Goal: Task Accomplishment & Management: Manage account settings

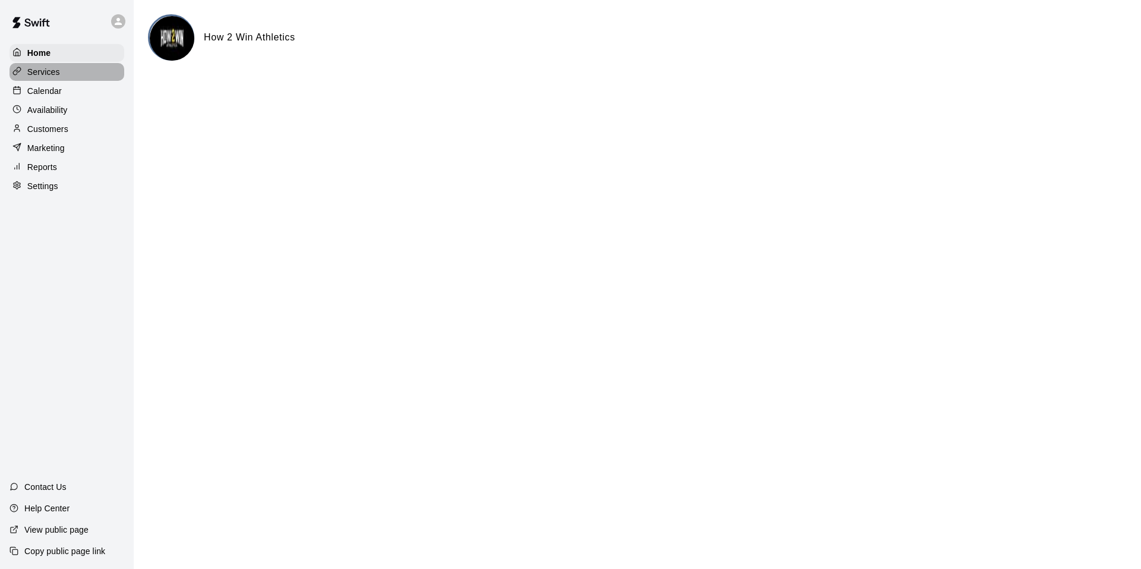
click at [63, 71] on div "Services" at bounding box center [67, 72] width 115 height 18
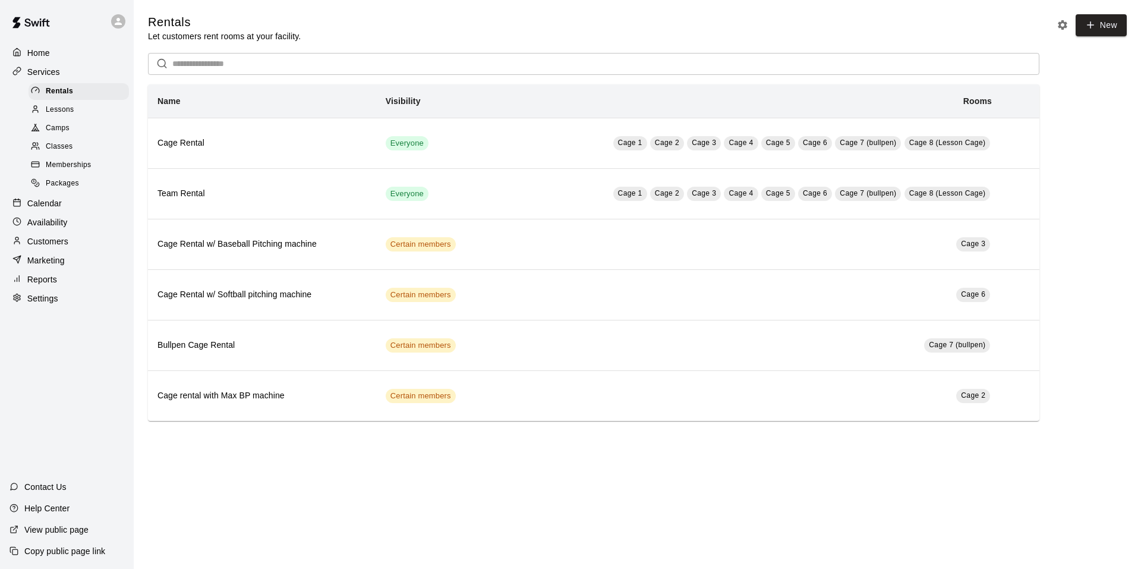
click at [53, 209] on p "Calendar" at bounding box center [44, 203] width 34 height 12
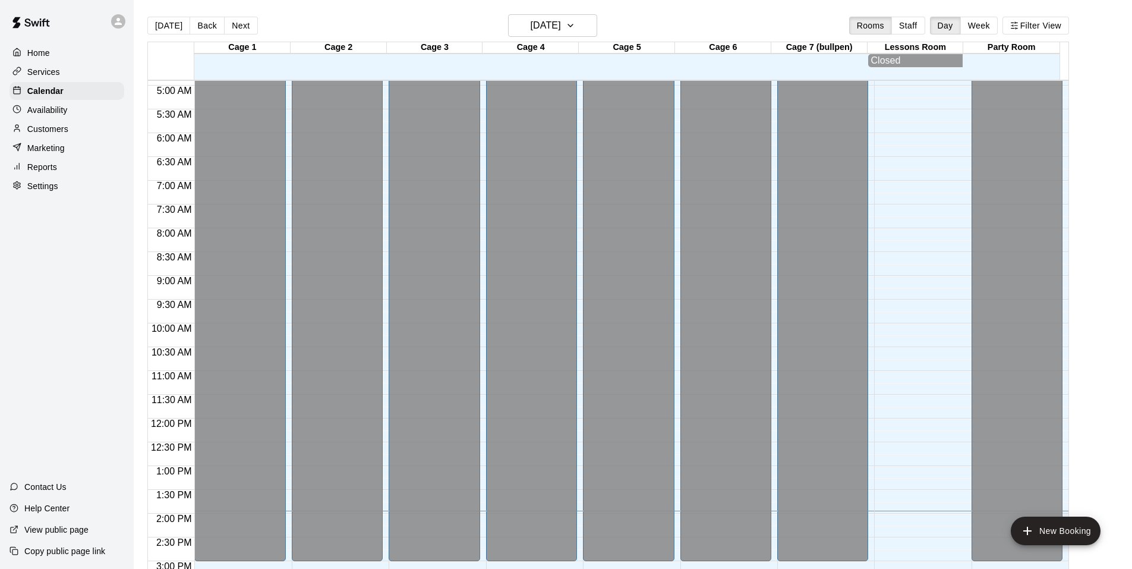
scroll to position [108, 0]
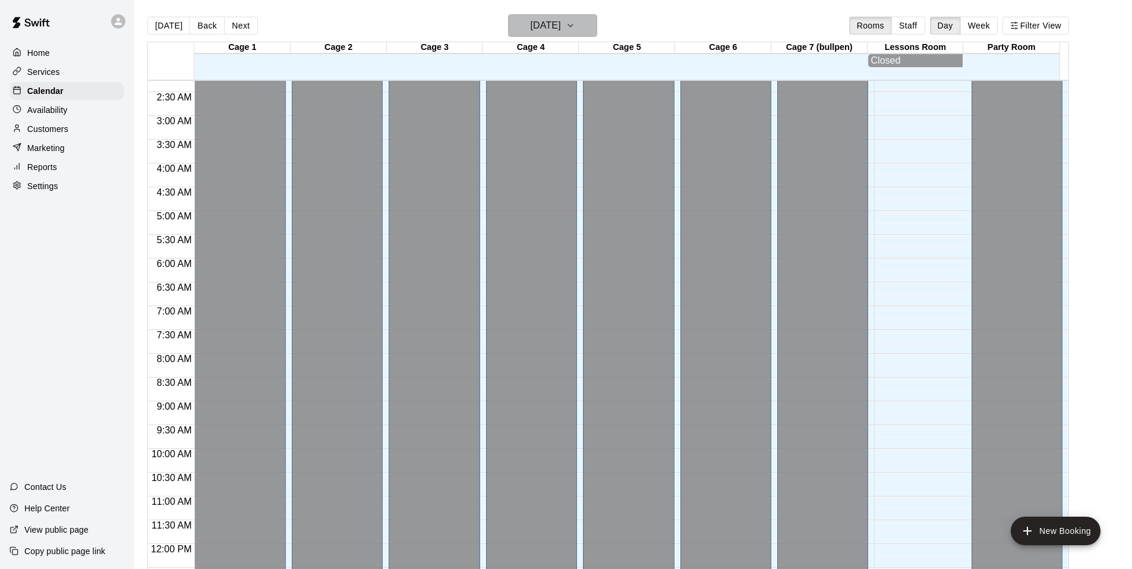
click at [575, 19] on icon "button" at bounding box center [571, 25] width 10 height 14
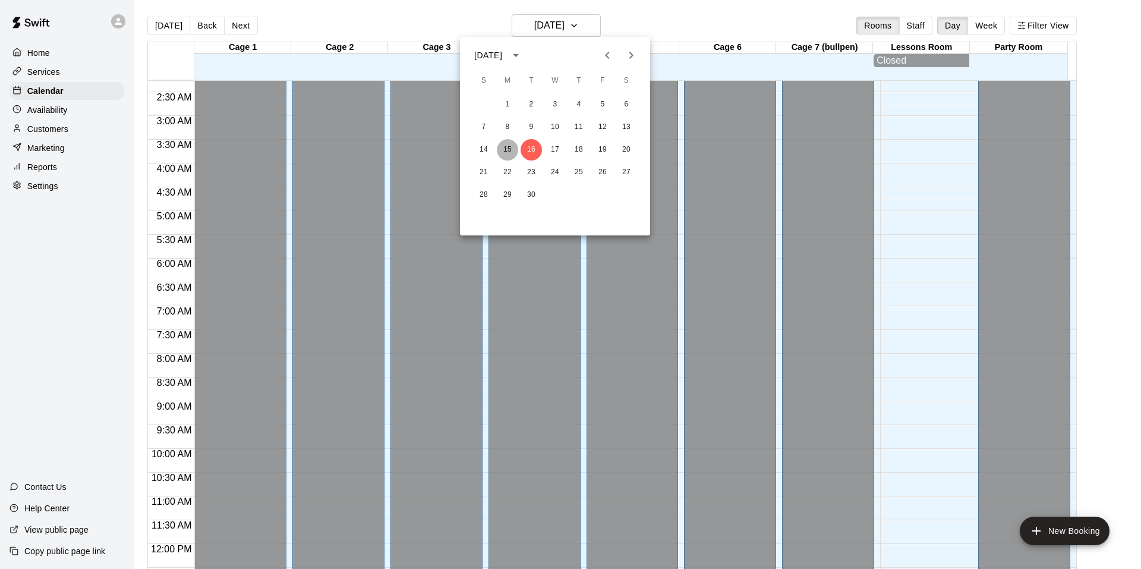
click at [506, 147] on button "15" at bounding box center [507, 149] width 21 height 21
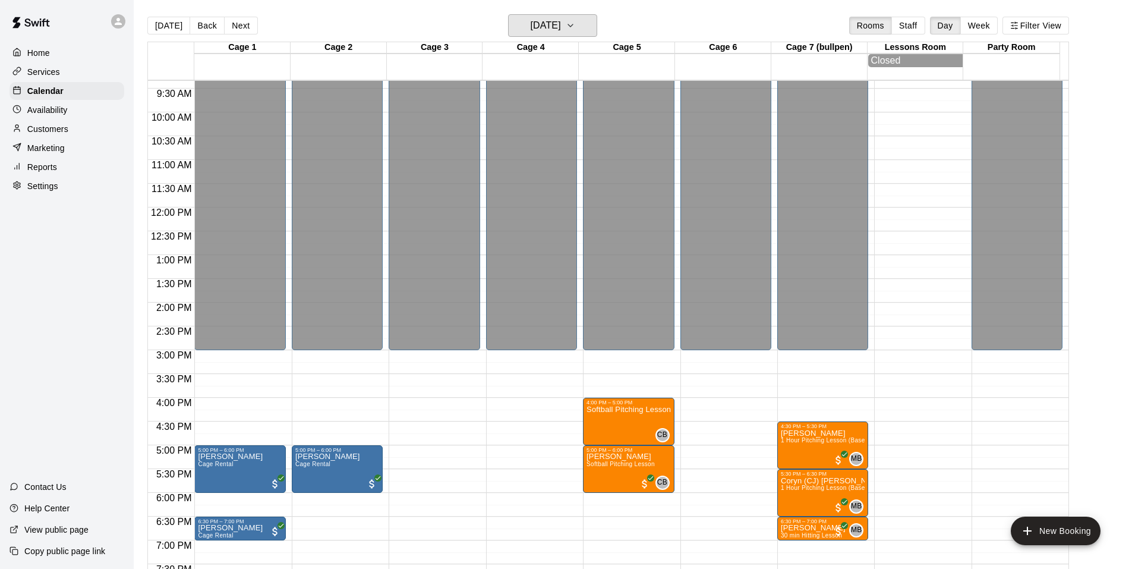
scroll to position [464, 0]
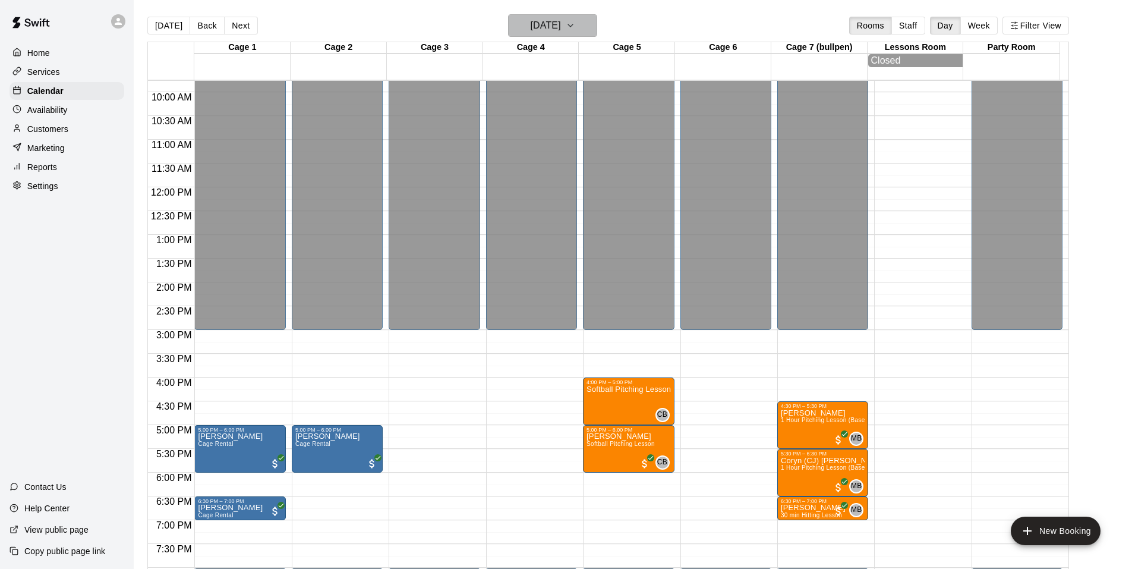
click at [575, 26] on icon "button" at bounding box center [571, 25] width 10 height 14
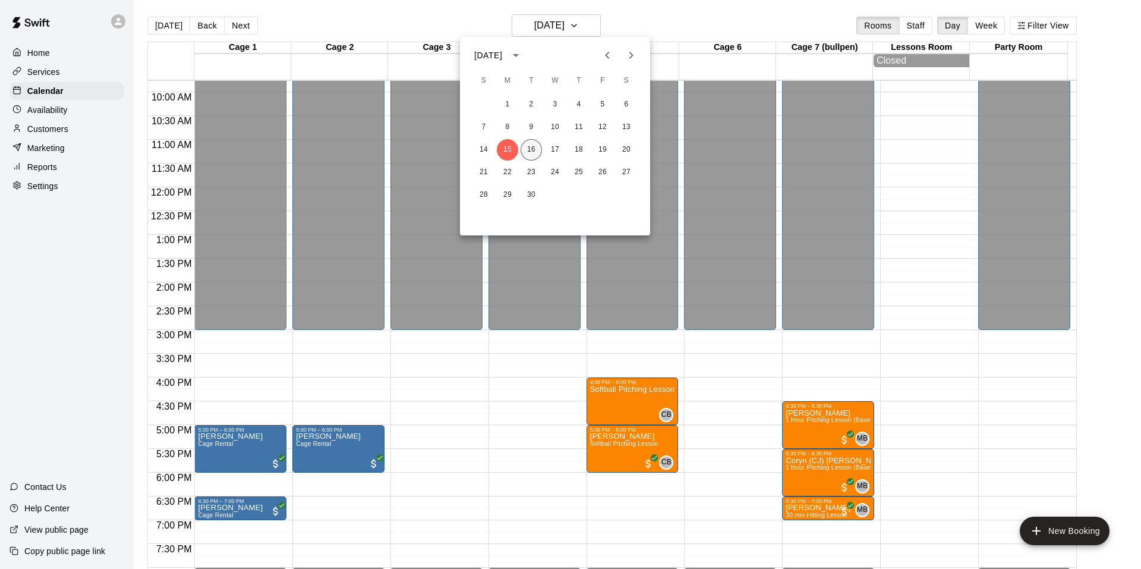
click at [534, 143] on button "16" at bounding box center [531, 149] width 21 height 21
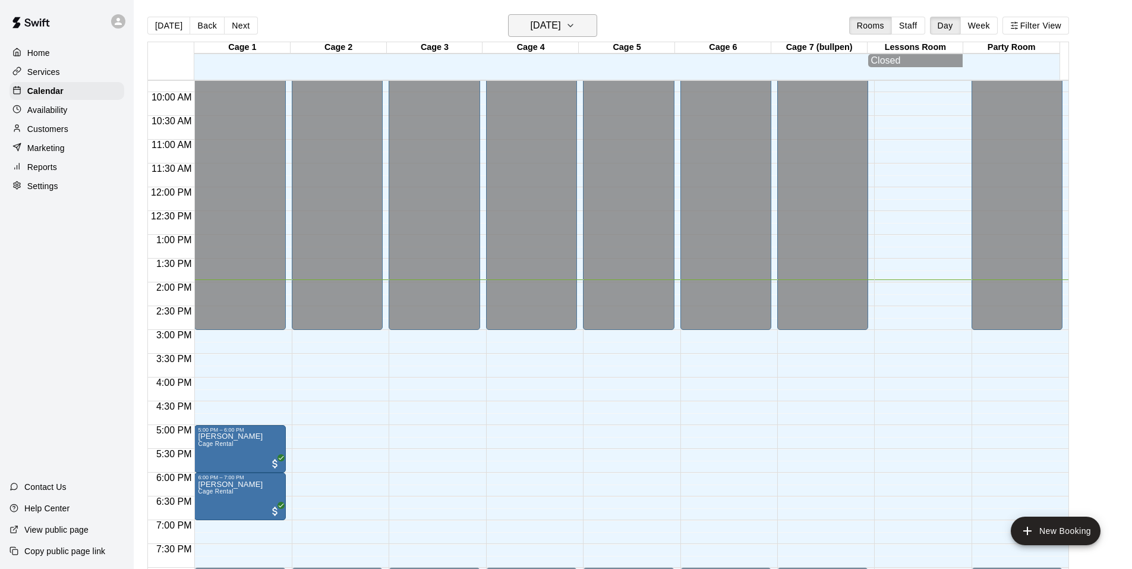
click at [575, 24] on icon "button" at bounding box center [571, 25] width 10 height 14
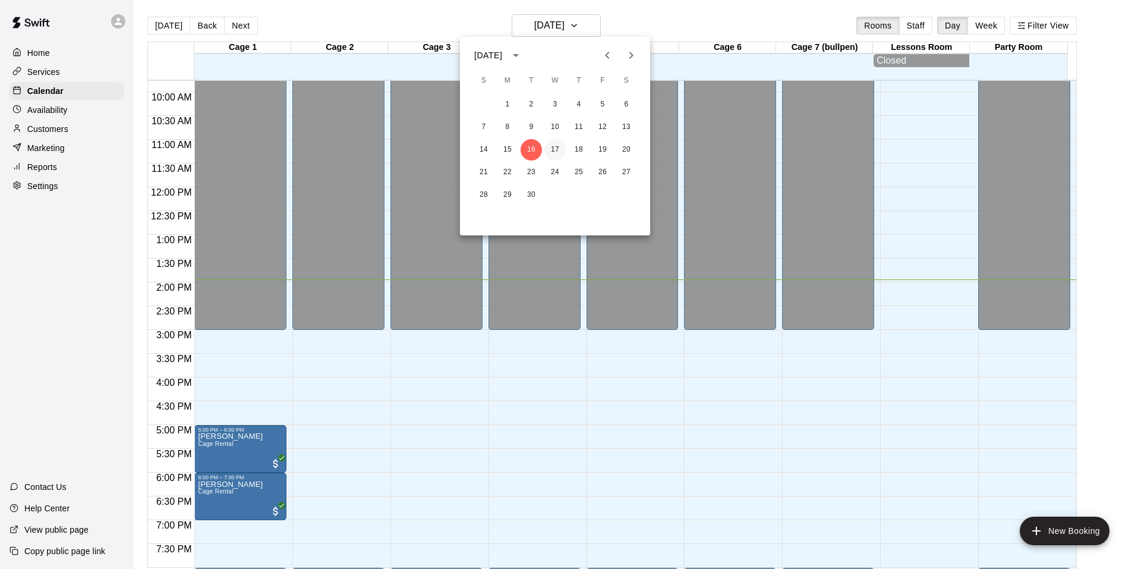
click at [556, 146] on button "17" at bounding box center [555, 149] width 21 height 21
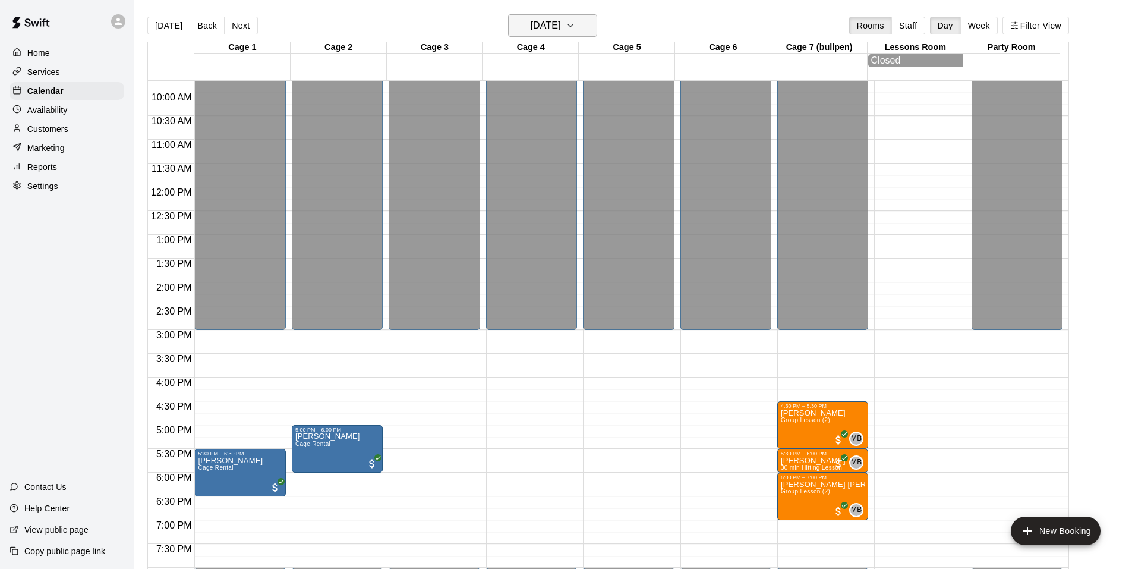
click at [575, 29] on icon "button" at bounding box center [571, 25] width 10 height 14
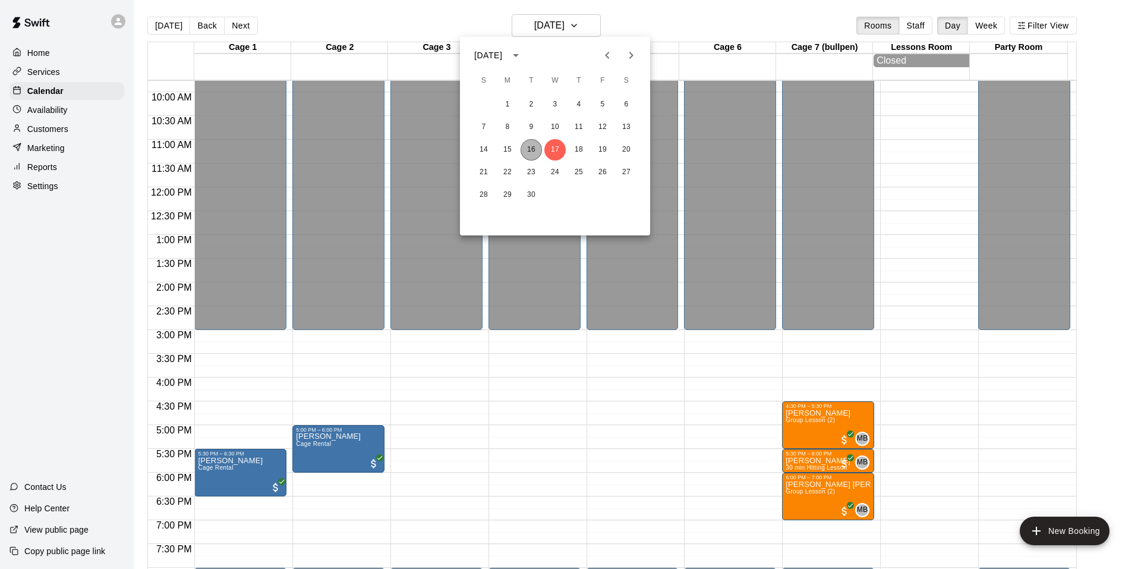
click at [528, 147] on button "16" at bounding box center [531, 149] width 21 height 21
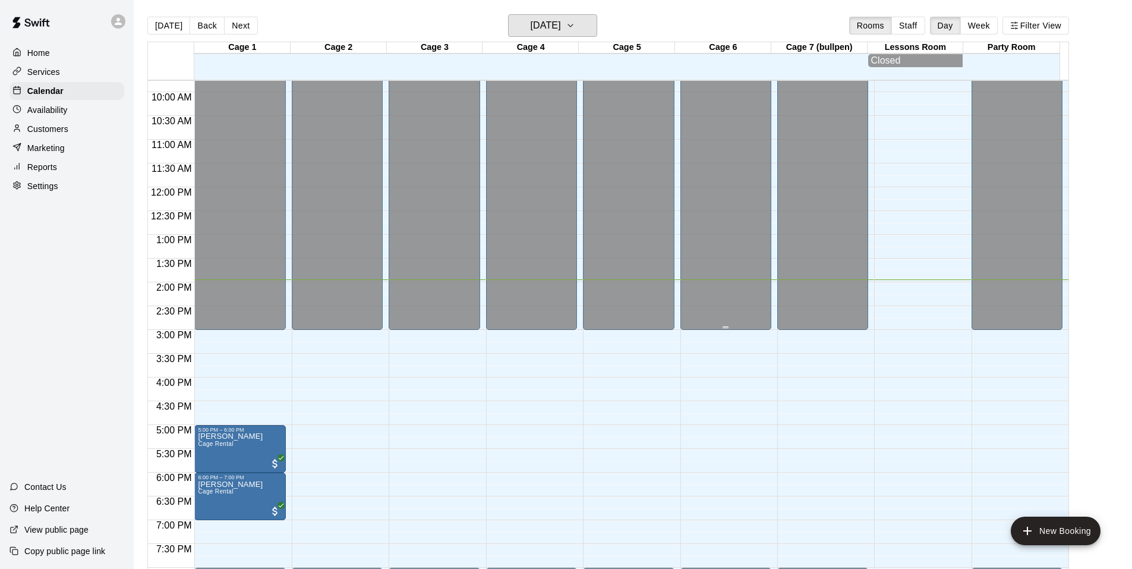
scroll to position [583, 0]
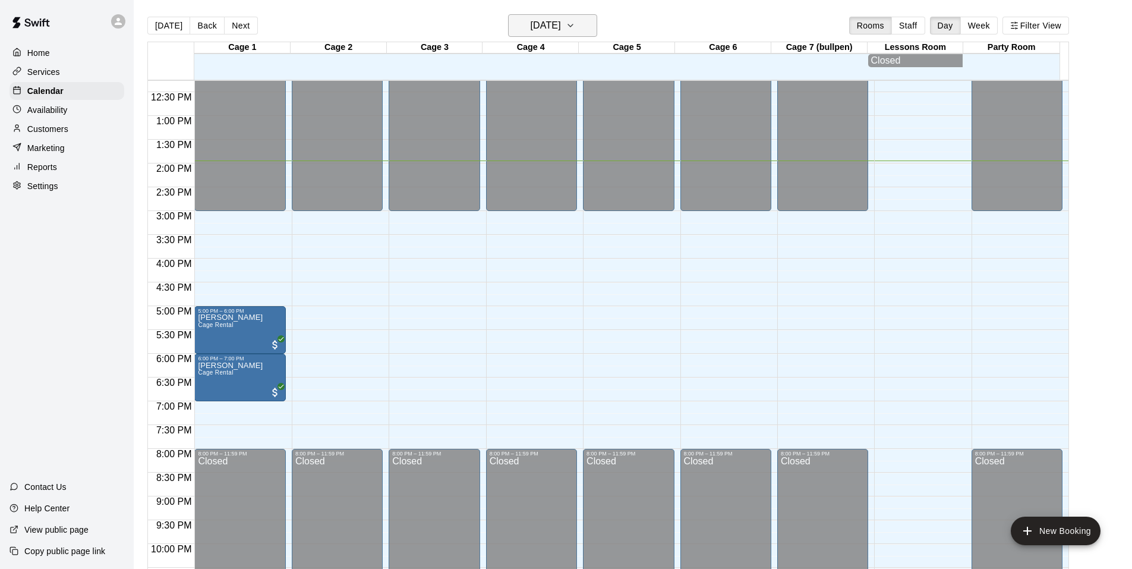
click at [584, 30] on button "[DATE]" at bounding box center [552, 25] width 89 height 23
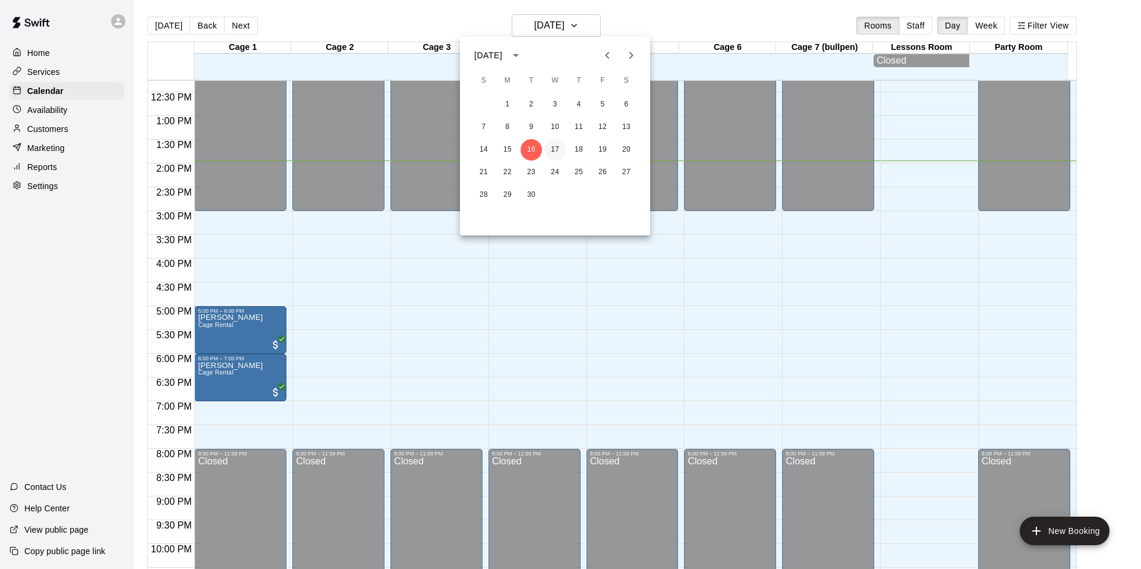
click at [561, 152] on button "17" at bounding box center [555, 149] width 21 height 21
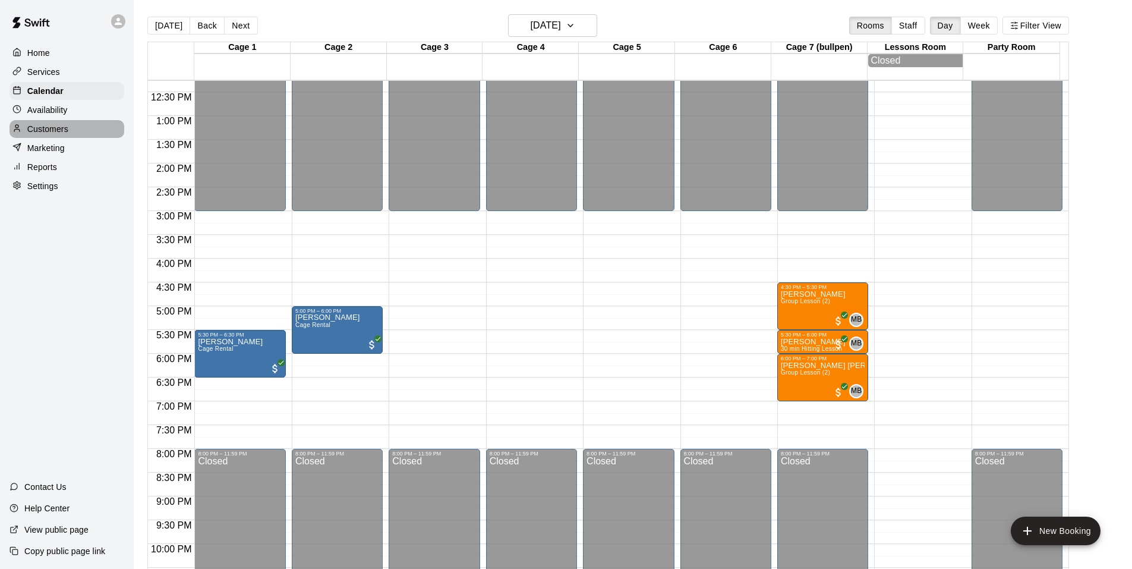
click at [46, 128] on p "Customers" at bounding box center [47, 129] width 41 height 12
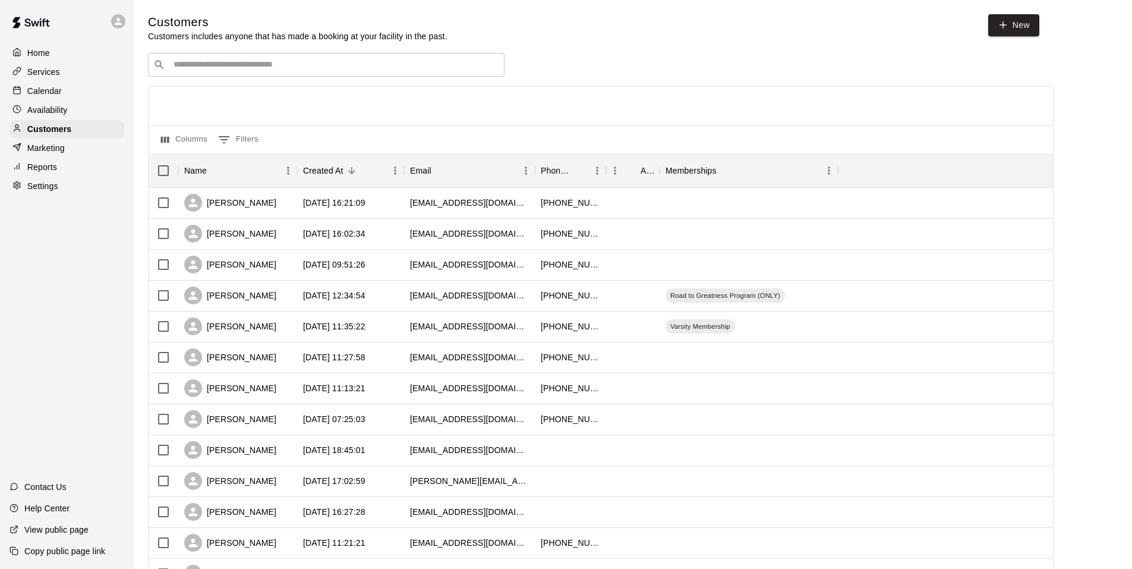
click at [257, 67] on input "Search customers by name or email" at bounding box center [334, 65] width 329 height 12
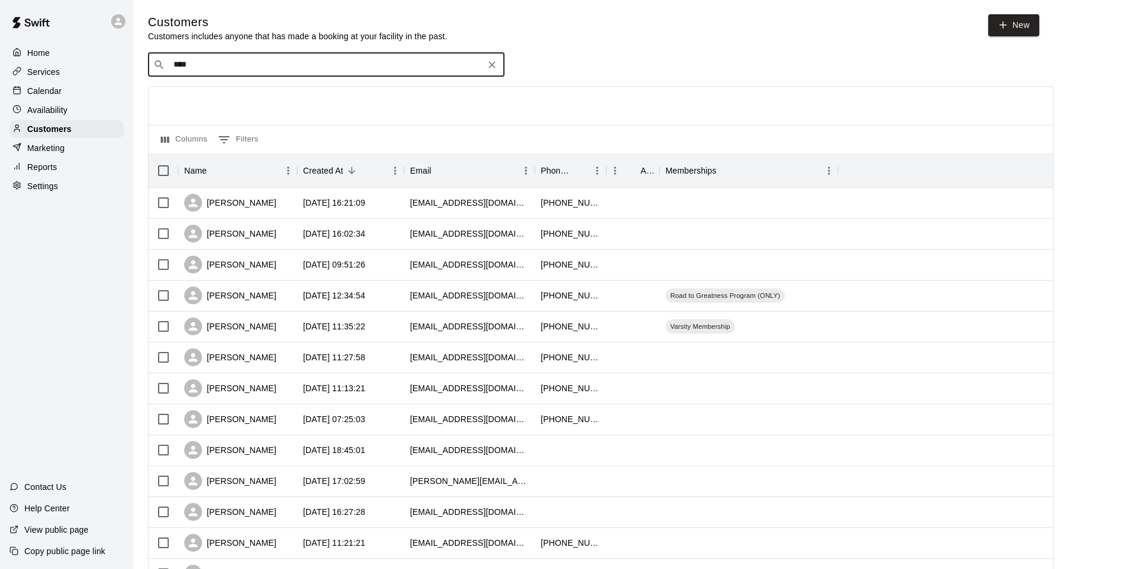
type input "*****"
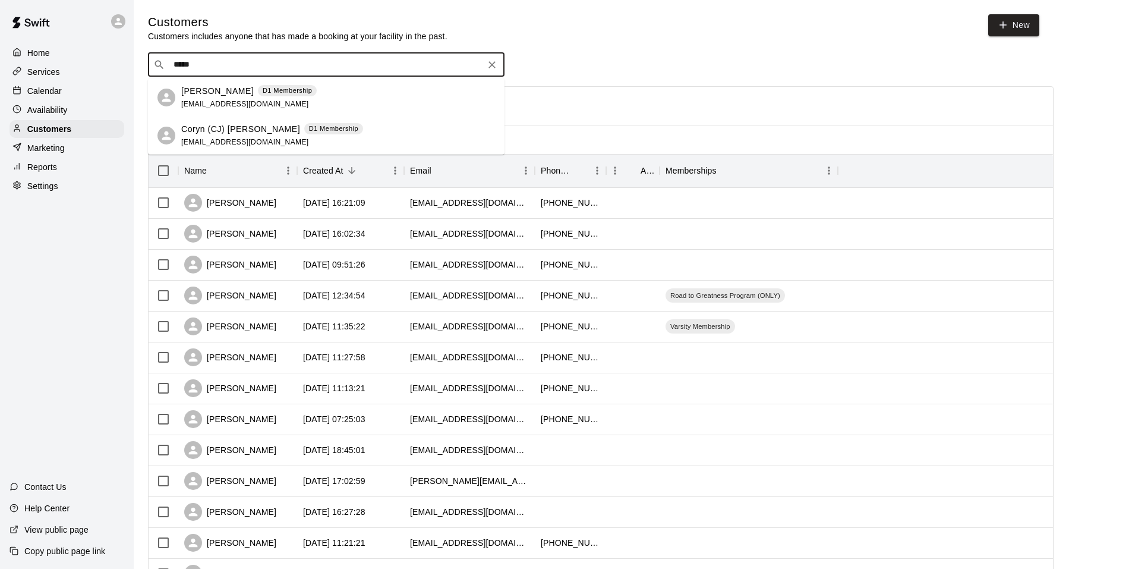
click at [246, 102] on div "[PERSON_NAME] D1 Membership [EMAIL_ADDRESS][DOMAIN_NAME]" at bounding box center [249, 98] width 136 height 26
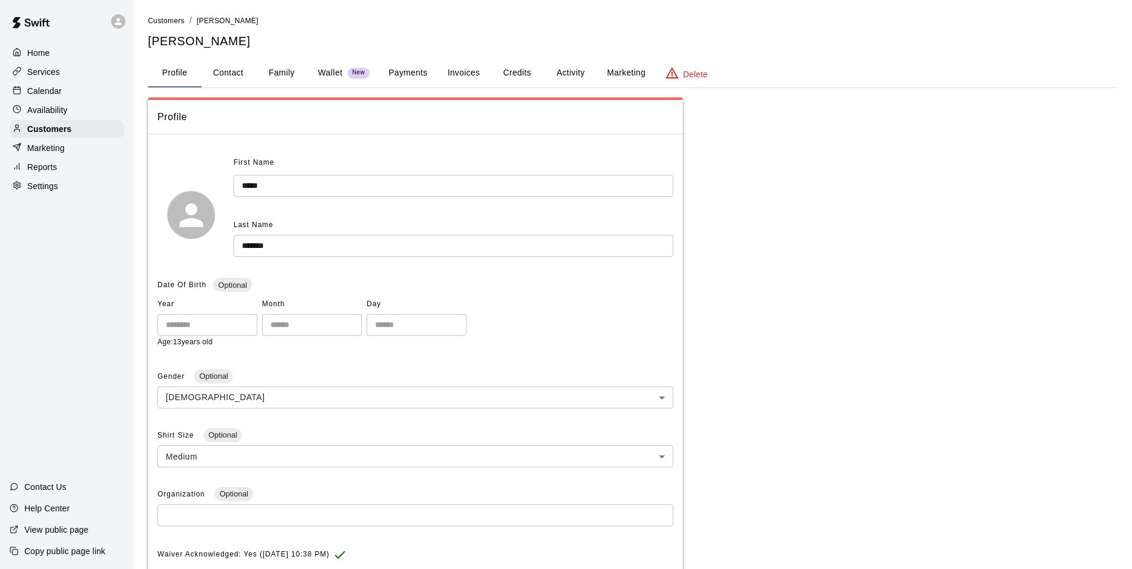
click at [229, 75] on button "Contact" at bounding box center [229, 73] width 54 height 29
select select "**"
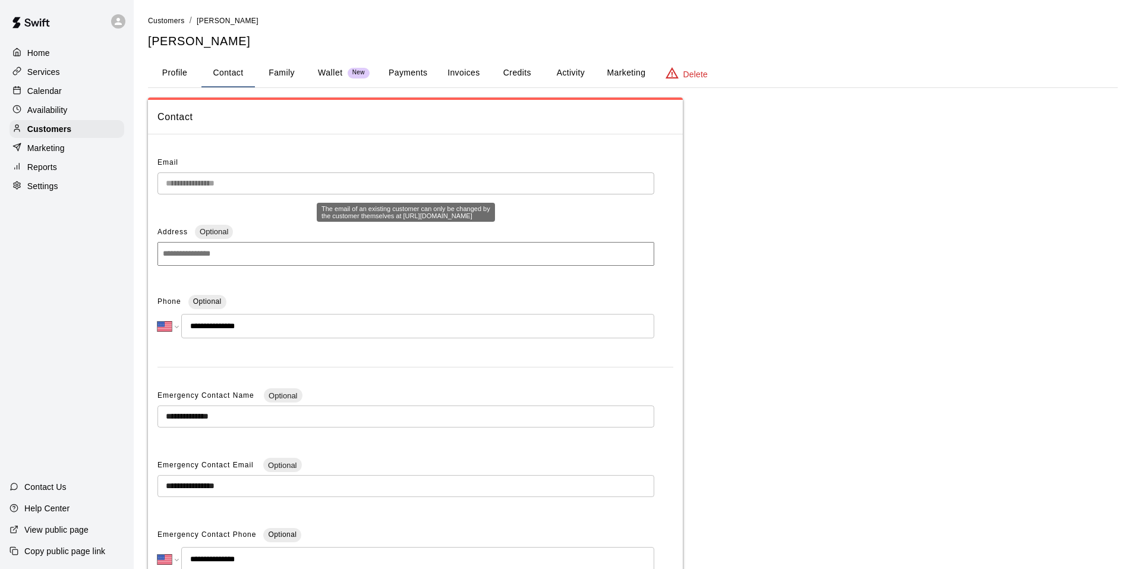
scroll to position [111, 0]
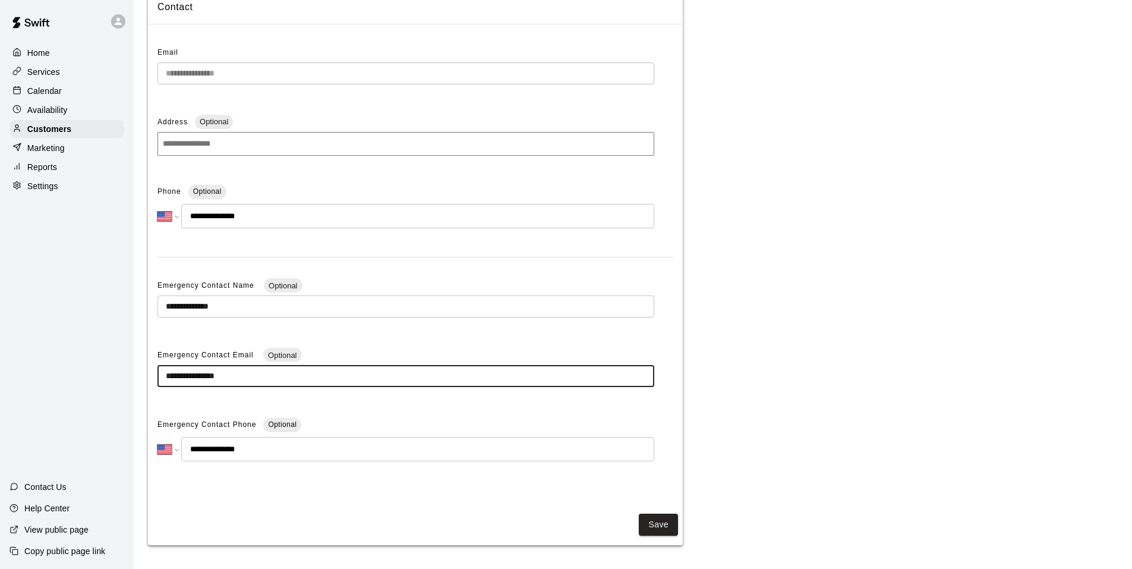
drag, startPoint x: 266, startPoint y: 376, endPoint x: 153, endPoint y: 383, distance: 113.7
click at [153, 383] on div "**********" at bounding box center [415, 266] width 535 height 465
click at [61, 106] on p "Availability" at bounding box center [47, 110] width 40 height 12
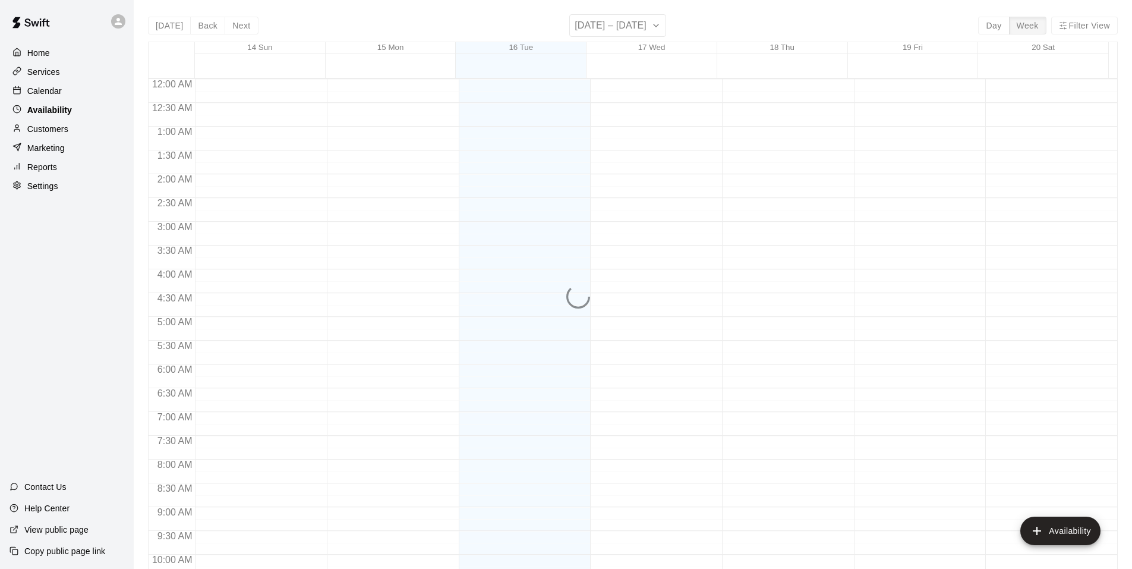
scroll to position [638, 0]
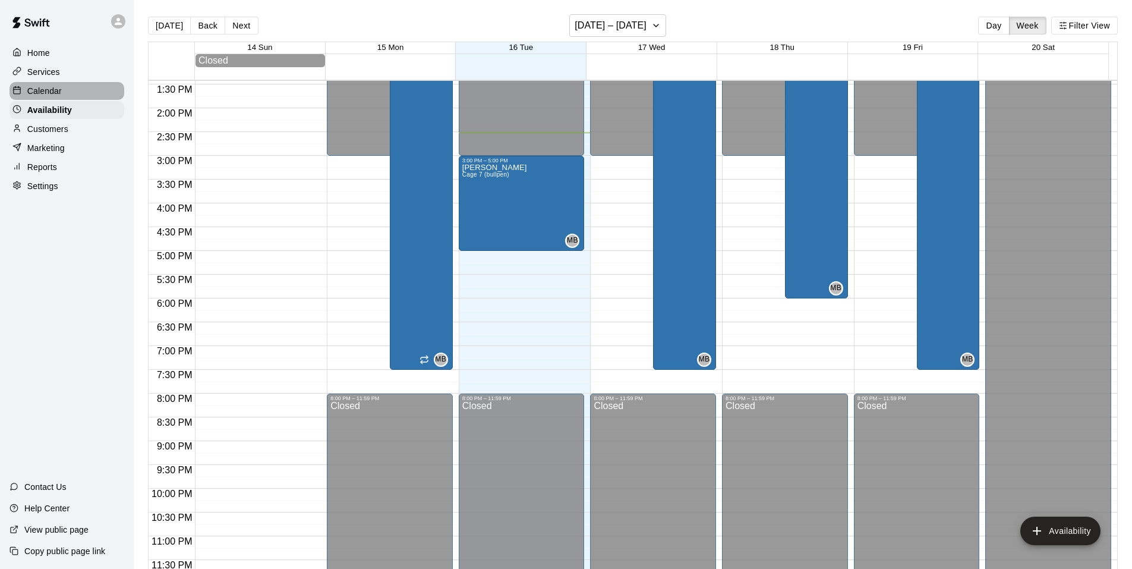
click at [61, 91] on p "Calendar" at bounding box center [44, 91] width 34 height 12
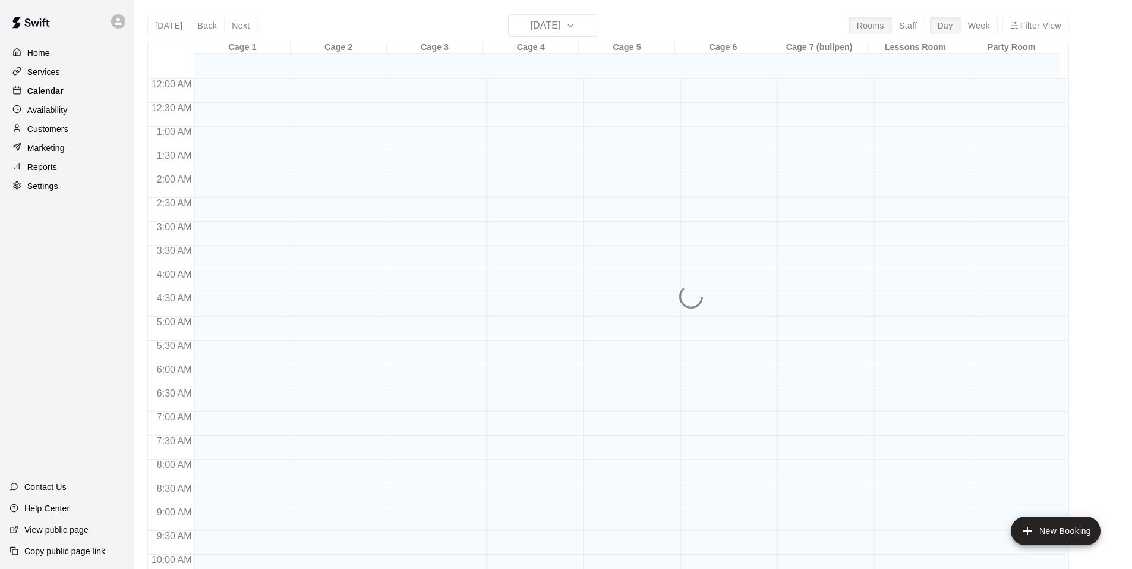
scroll to position [602, 0]
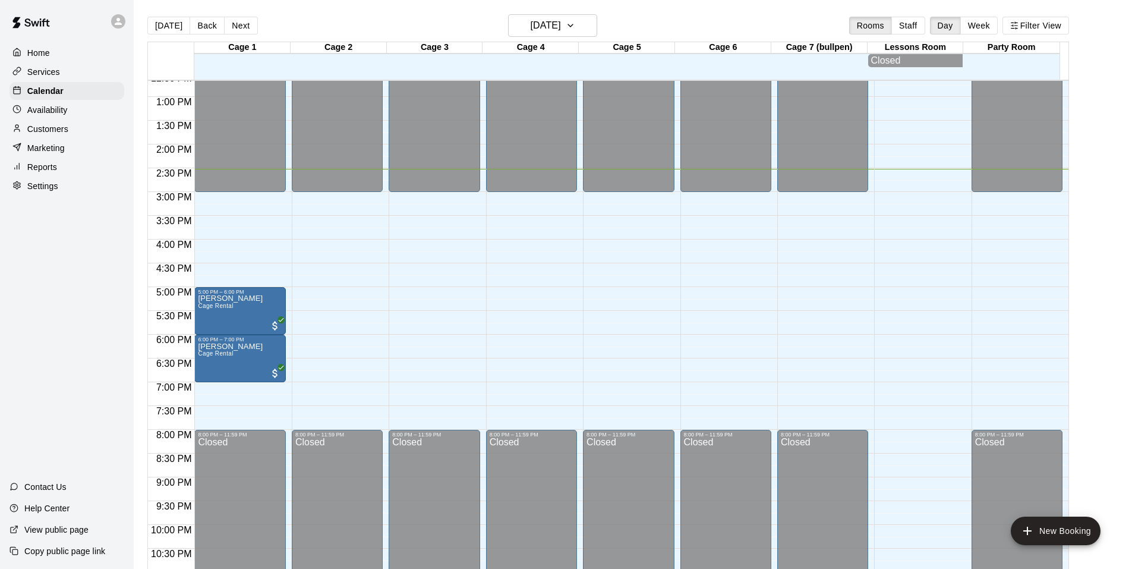
click at [61, 71] on div "Services" at bounding box center [67, 72] width 115 height 18
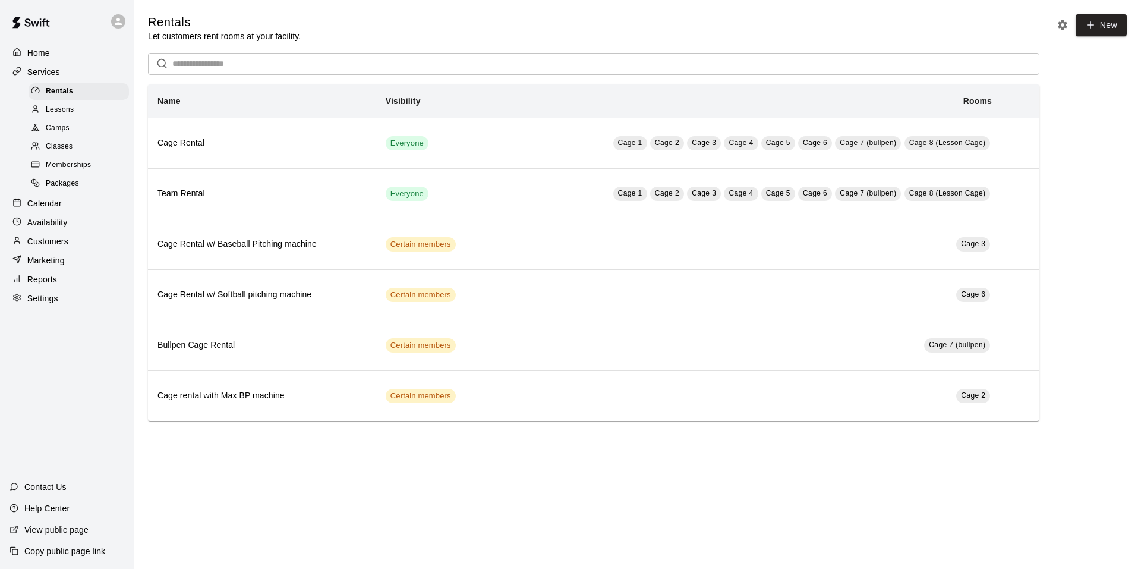
click at [60, 55] on div "Home" at bounding box center [67, 53] width 115 height 18
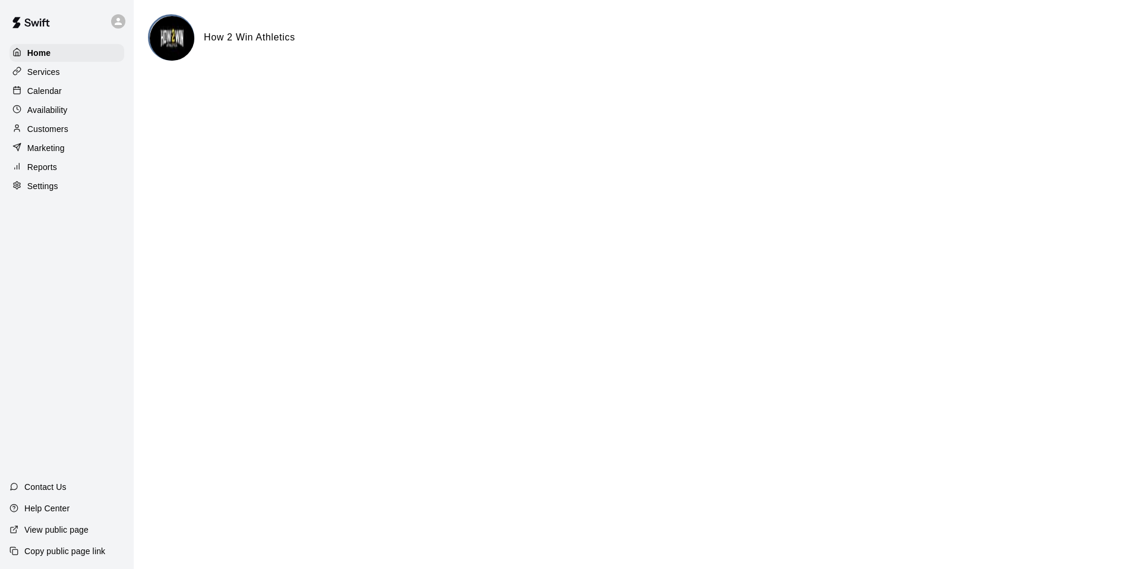
click at [46, 97] on p "Calendar" at bounding box center [44, 91] width 34 height 12
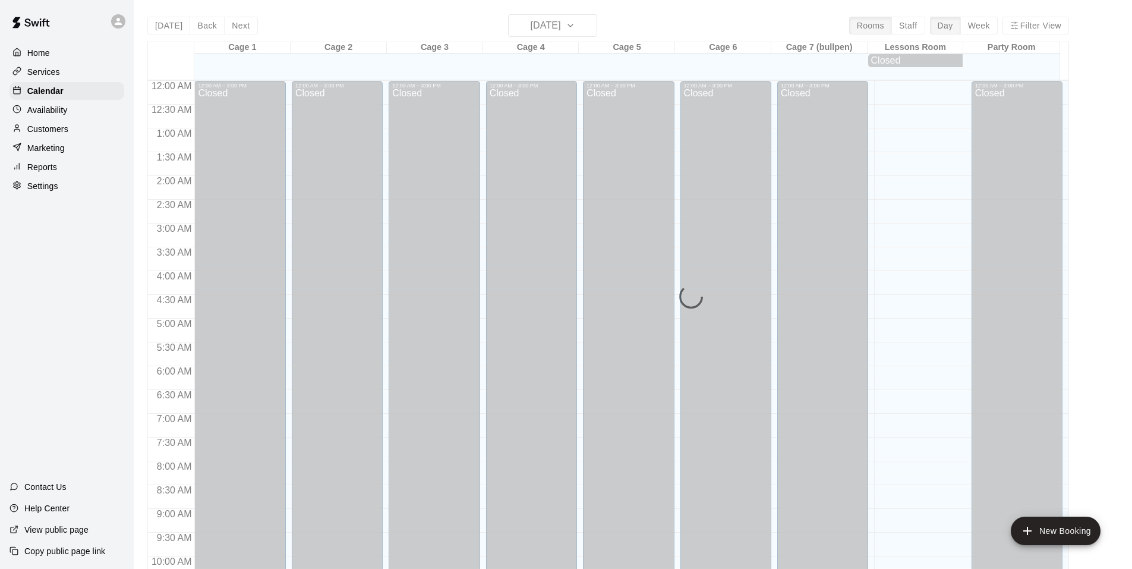
scroll to position [602, 0]
